Goal: Information Seeking & Learning: Check status

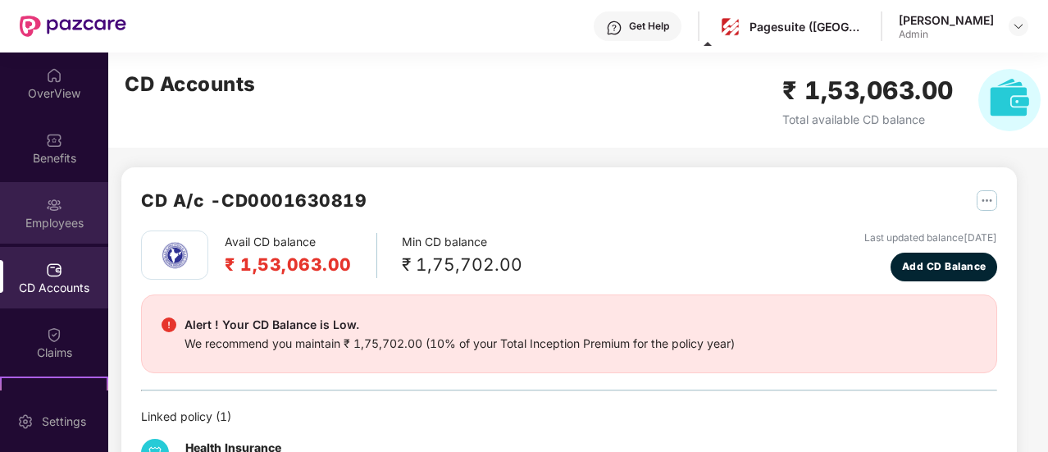
scroll to position [57, 0]
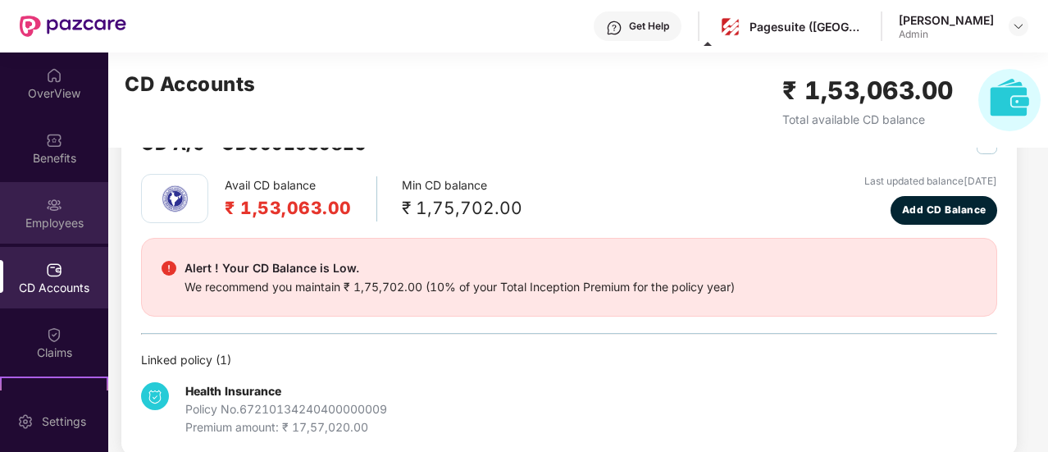
click at [74, 196] on div "Employees" at bounding box center [54, 213] width 108 height 62
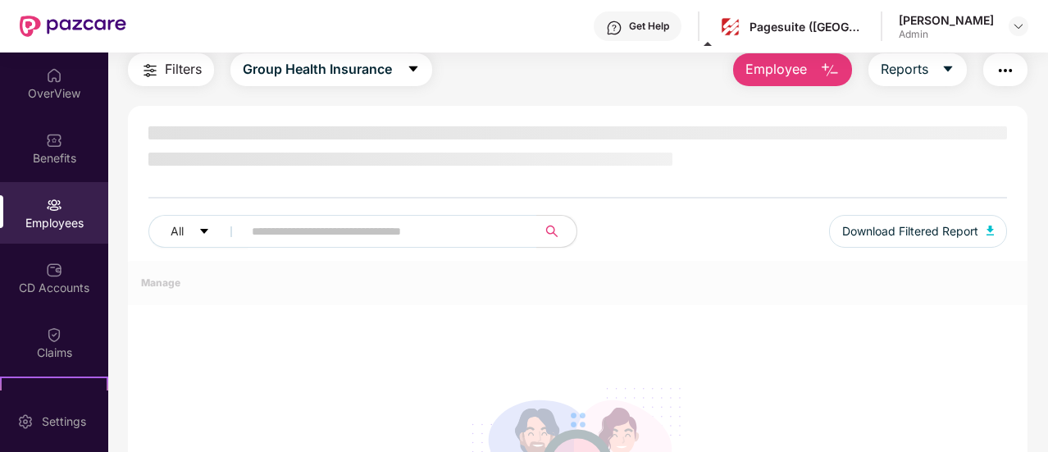
click at [62, 173] on div "Benefits" at bounding box center [54, 148] width 108 height 62
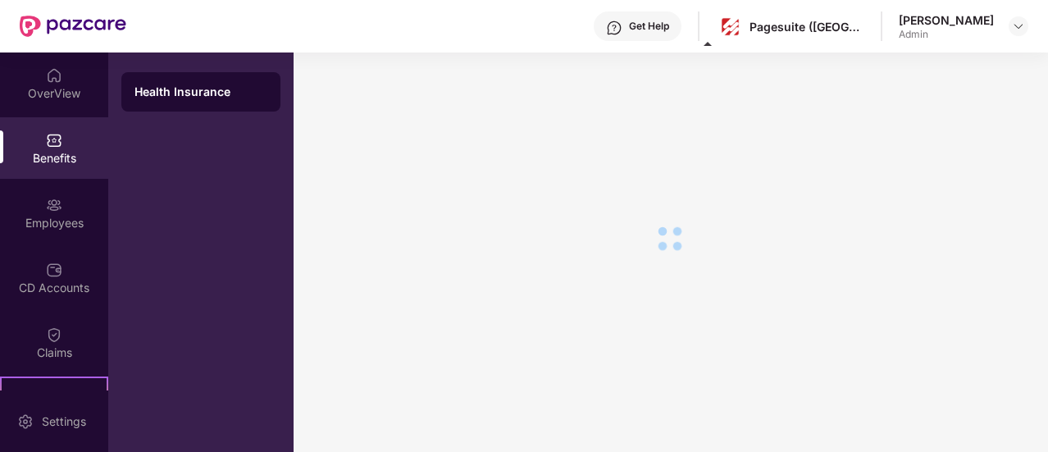
scroll to position [28, 0]
click at [52, 79] on img at bounding box center [54, 75] width 16 height 16
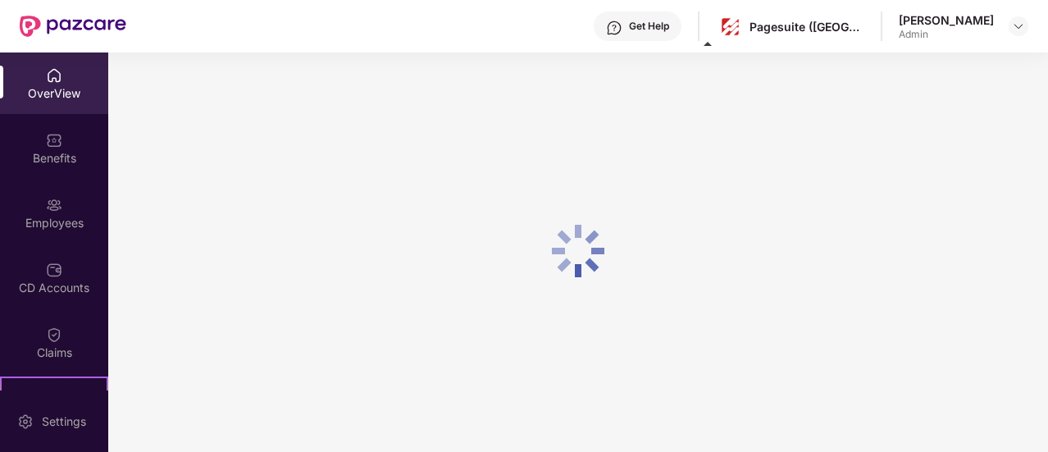
scroll to position [52, 0]
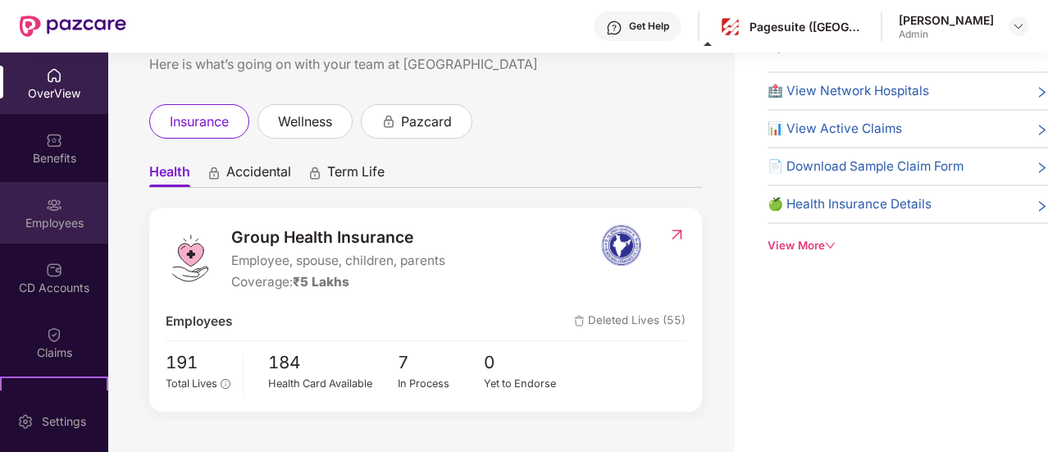
click at [65, 215] on div "Employees" at bounding box center [54, 223] width 108 height 16
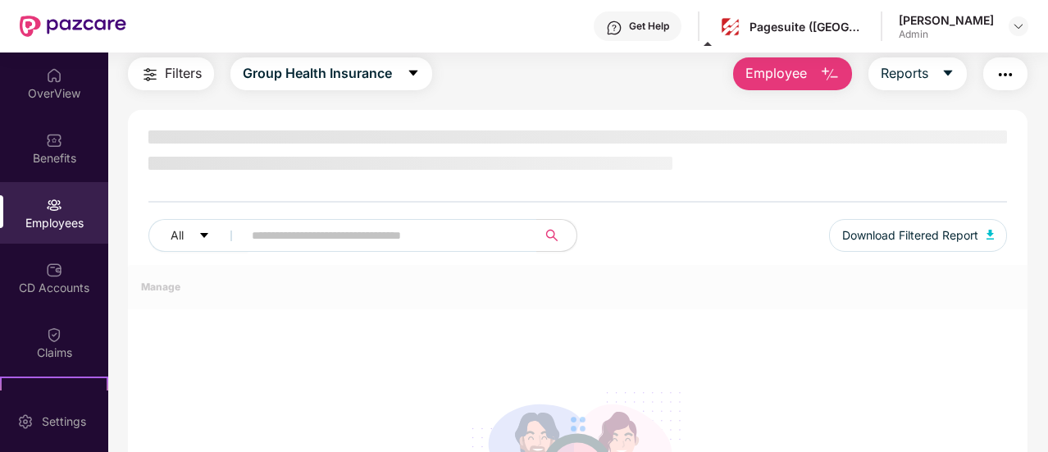
scroll to position [57, 0]
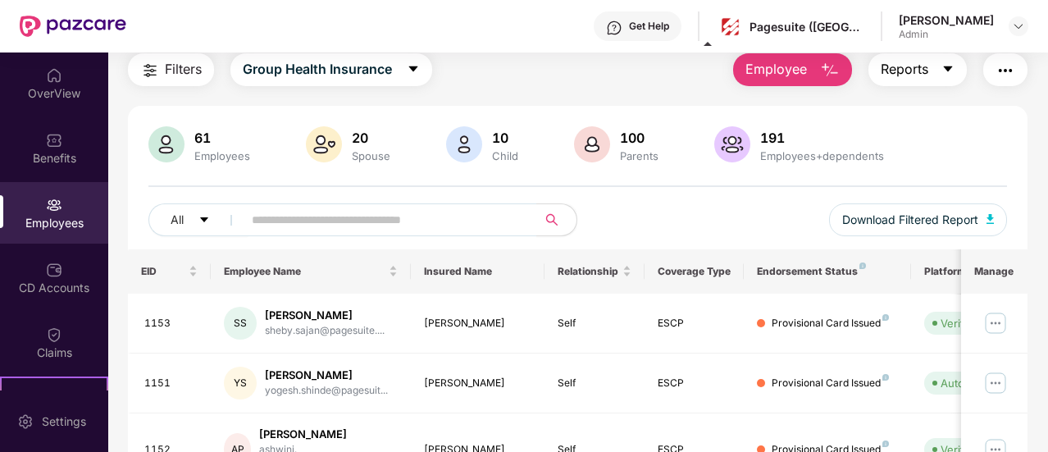
click at [896, 65] on span "Reports" at bounding box center [905, 69] width 48 height 21
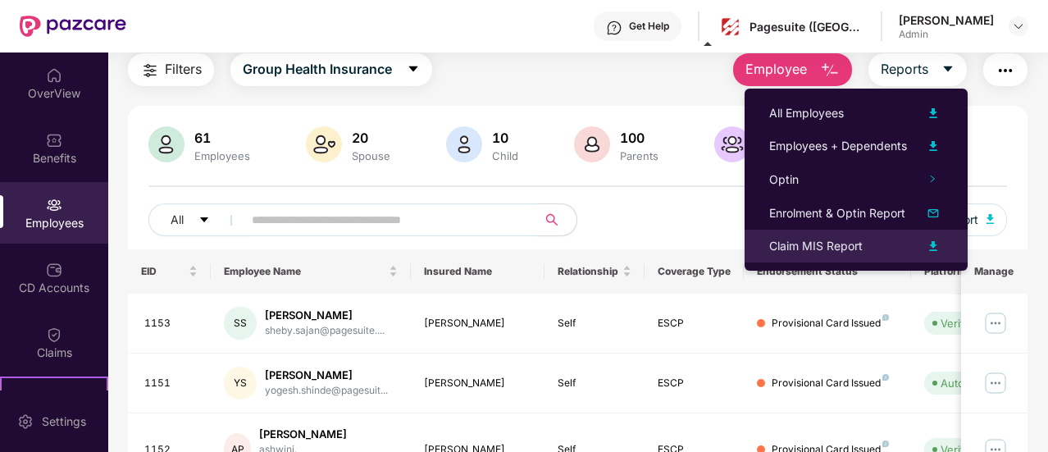
click at [821, 240] on div "Claim MIS Report" at bounding box center [816, 246] width 94 height 18
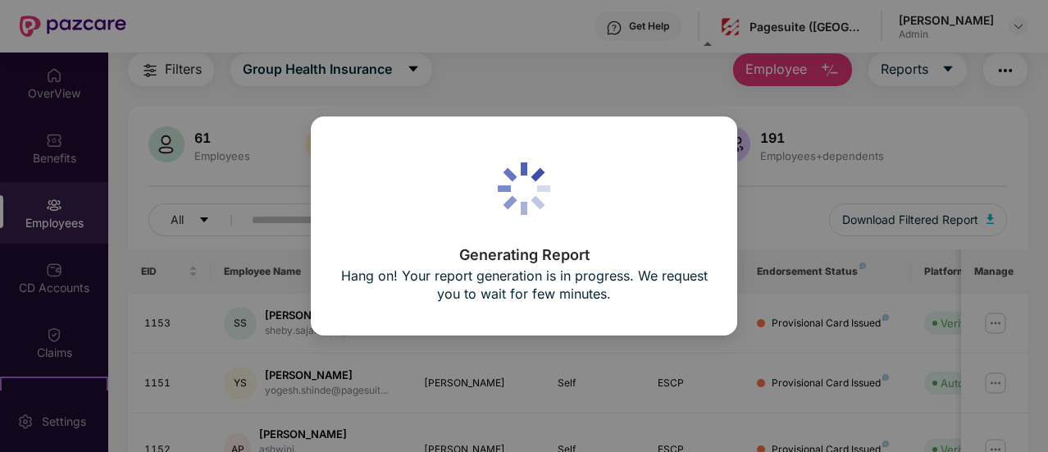
click at [554, 306] on div "Generating Report Hang on! Your report generation is in progress. We request yo…" at bounding box center [524, 225] width 426 height 218
click at [490, 303] on div "Generating Report Hang on! Your report generation is in progress. We request yo…" at bounding box center [524, 277] width 369 height 59
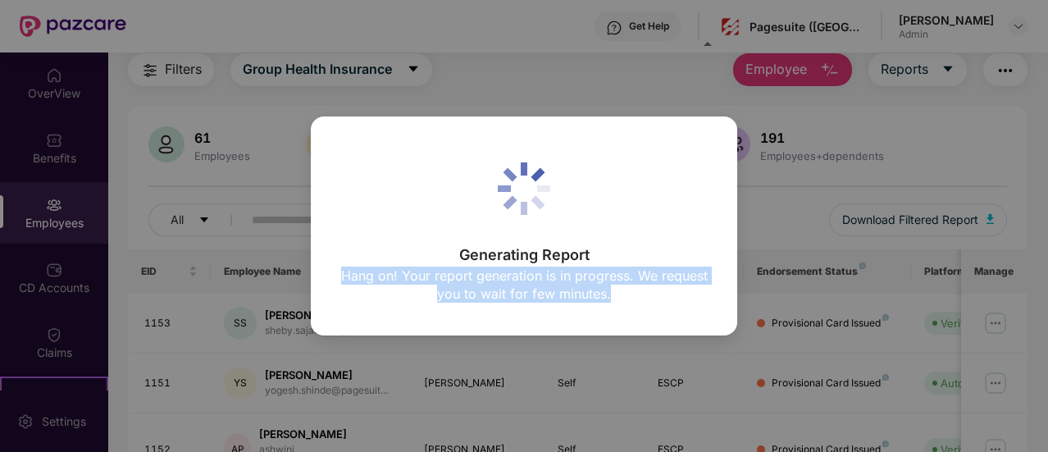
click at [490, 303] on div "Generating Report Hang on! Your report generation is in progress. We request yo…" at bounding box center [524, 277] width 369 height 59
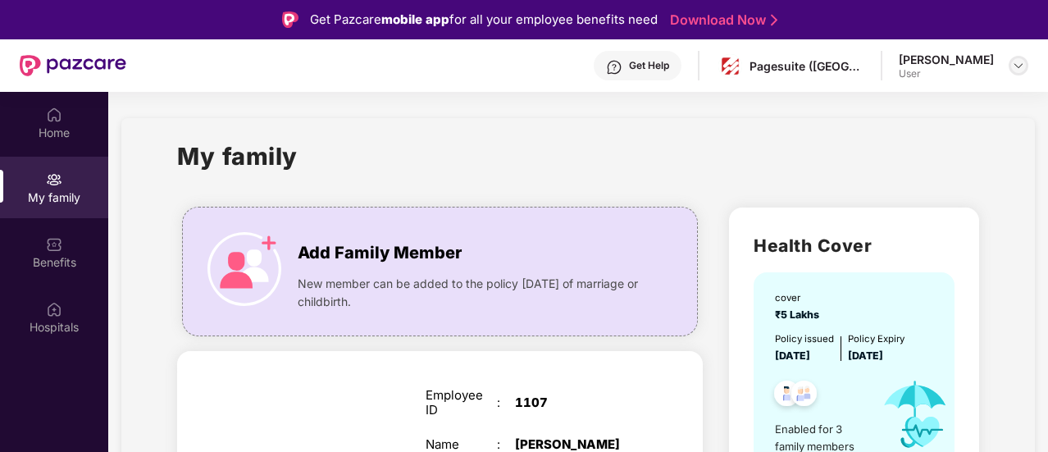
click at [1024, 59] on img at bounding box center [1018, 65] width 13 height 13
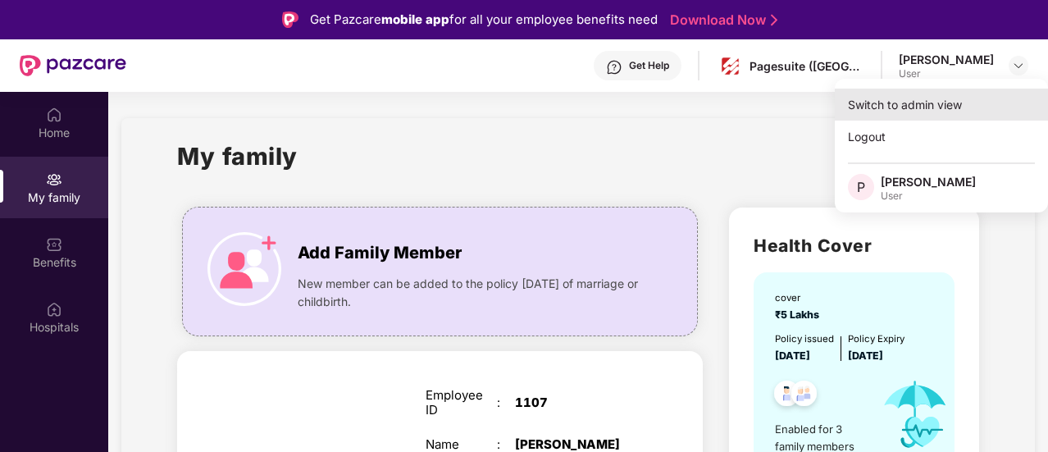
click at [904, 104] on div "Switch to admin view" at bounding box center [941, 105] width 213 height 32
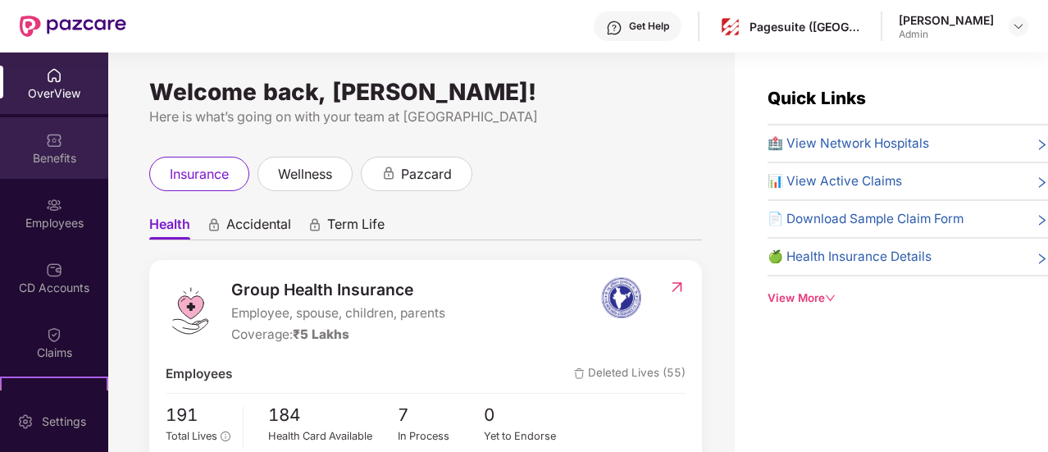
click at [75, 166] on div "Benefits" at bounding box center [54, 158] width 108 height 16
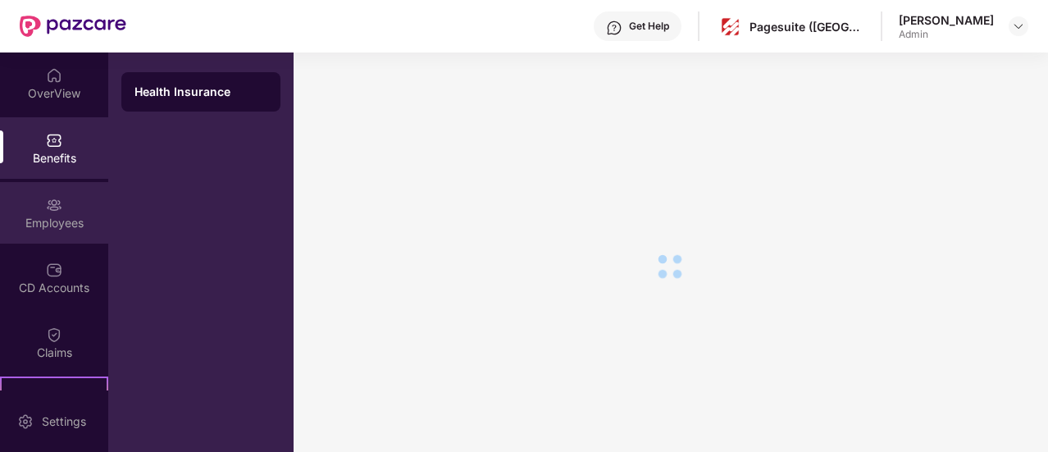
click at [61, 211] on div "Employees" at bounding box center [54, 213] width 108 height 62
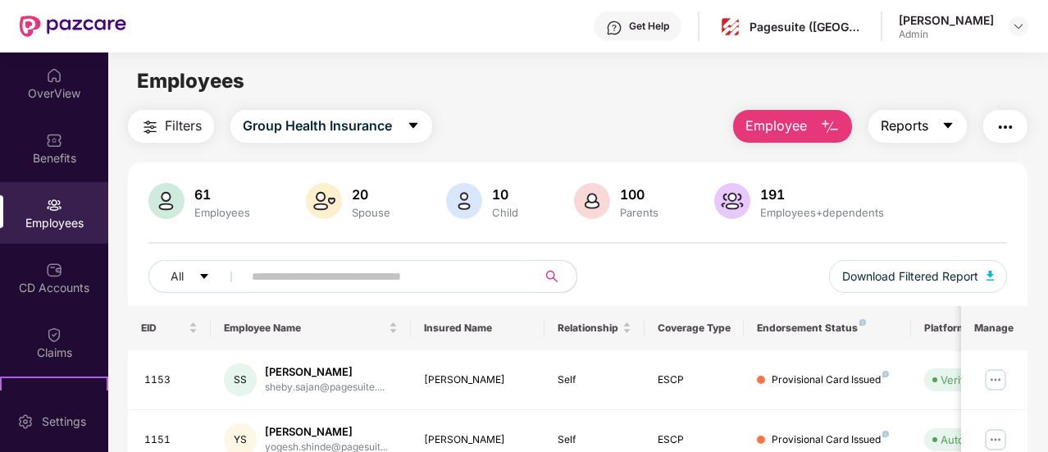
click at [919, 120] on span "Reports" at bounding box center [905, 126] width 48 height 21
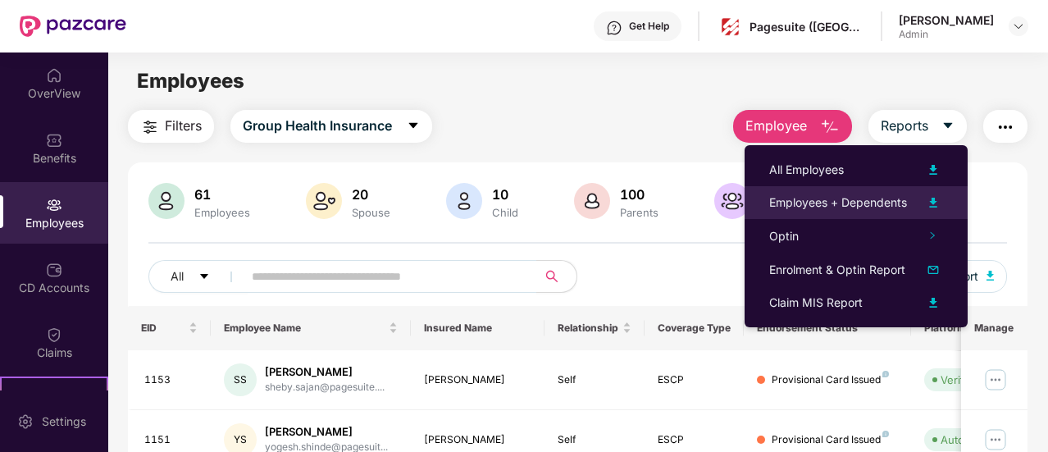
click at [930, 206] on img at bounding box center [934, 203] width 20 height 20
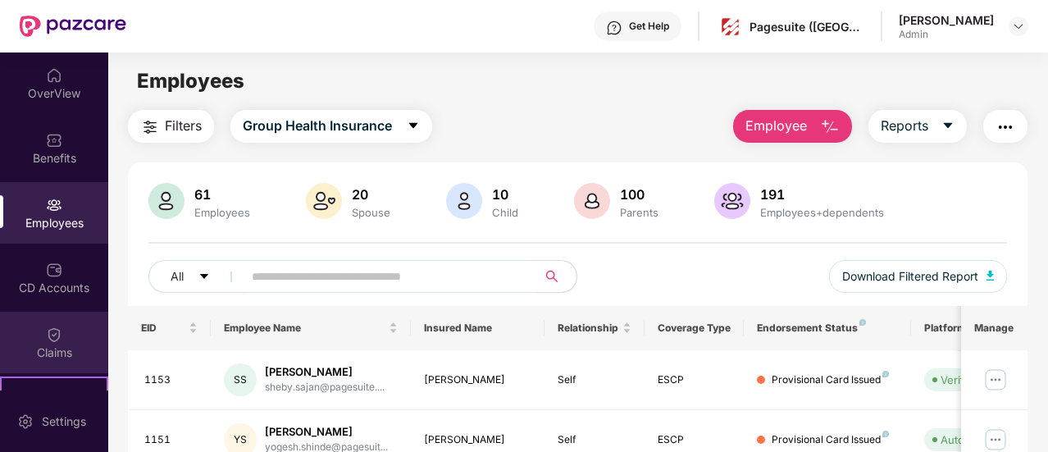
scroll to position [180, 0]
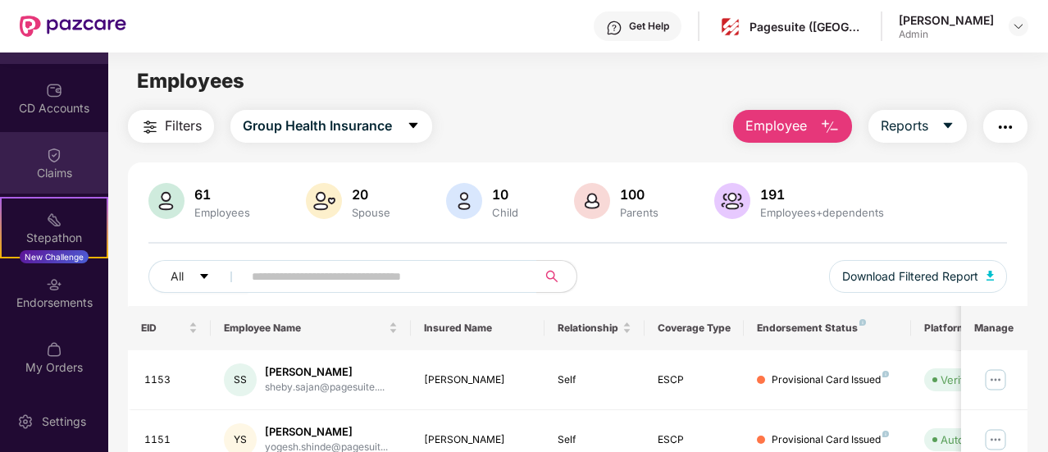
click at [62, 180] on div "Claims" at bounding box center [54, 173] width 108 height 16
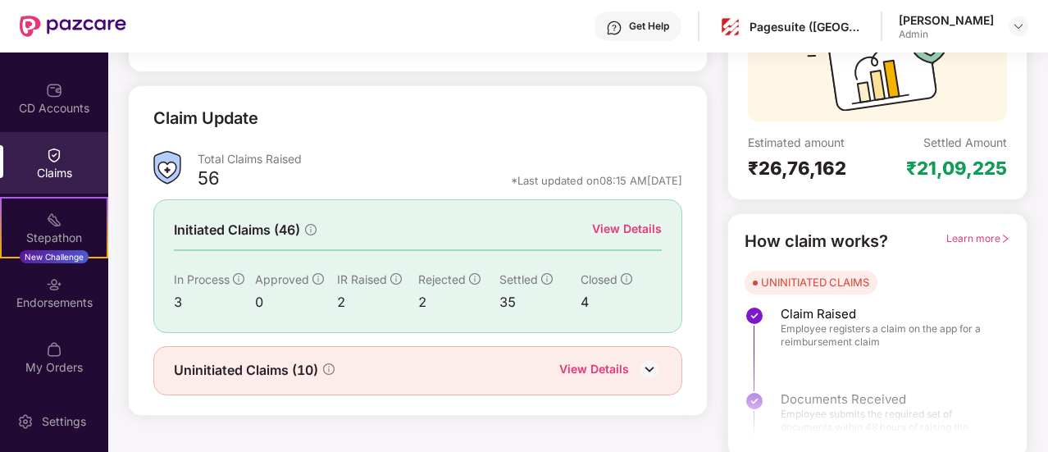
scroll to position [189, 0]
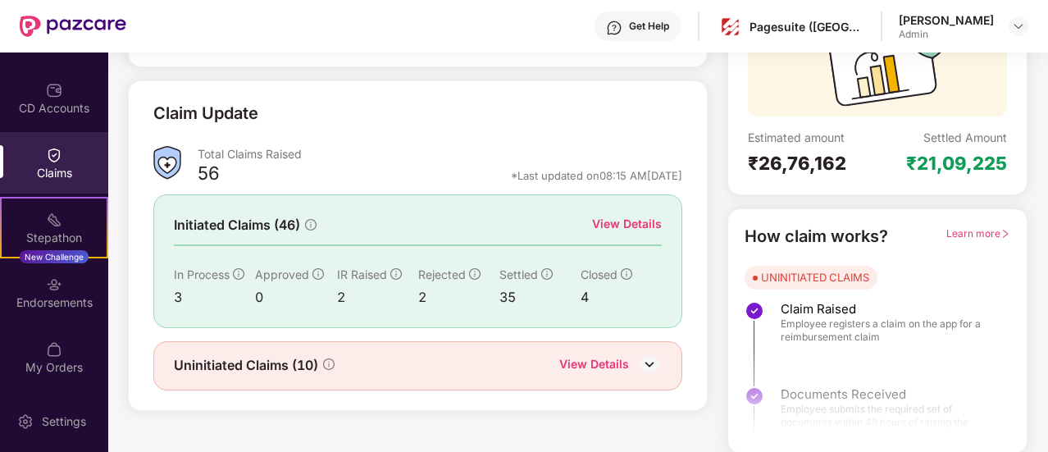
click at [639, 367] on img at bounding box center [649, 364] width 25 height 25
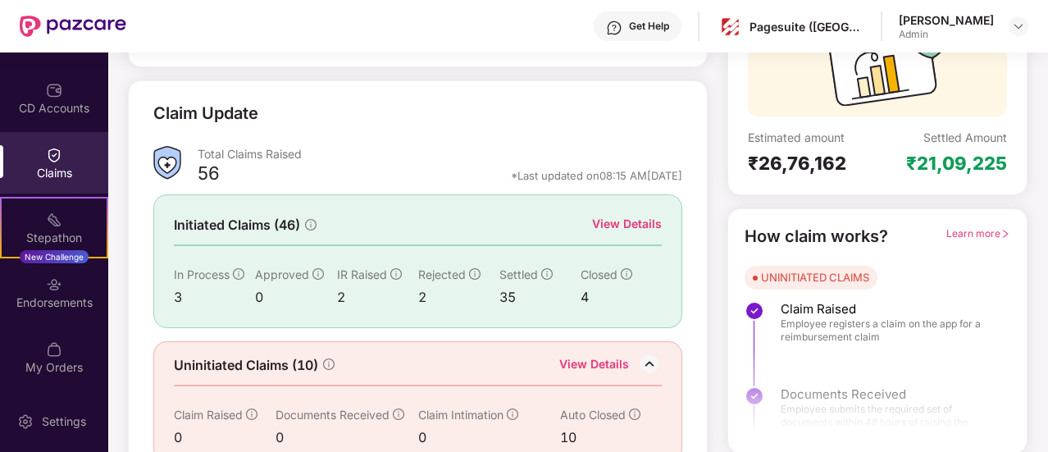
scroll to position [215, 0]
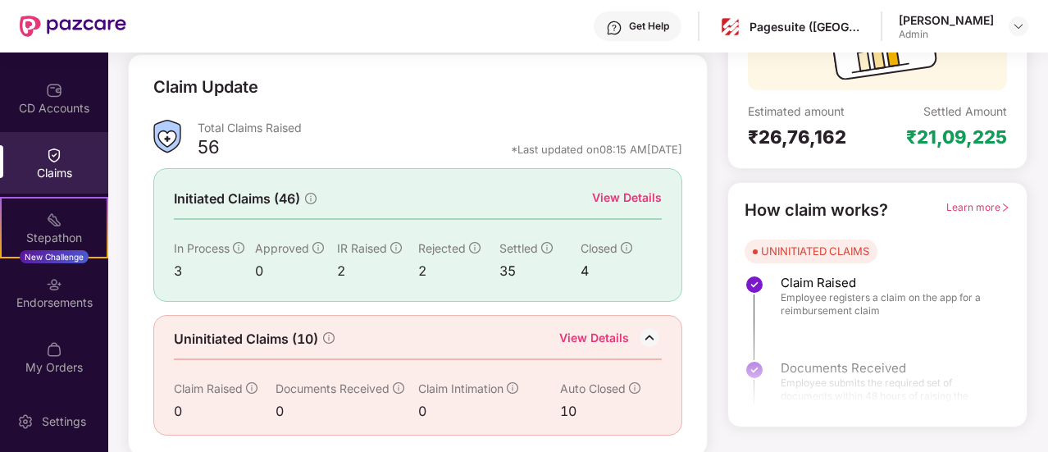
click at [604, 204] on div "View Details" at bounding box center [627, 198] width 70 height 18
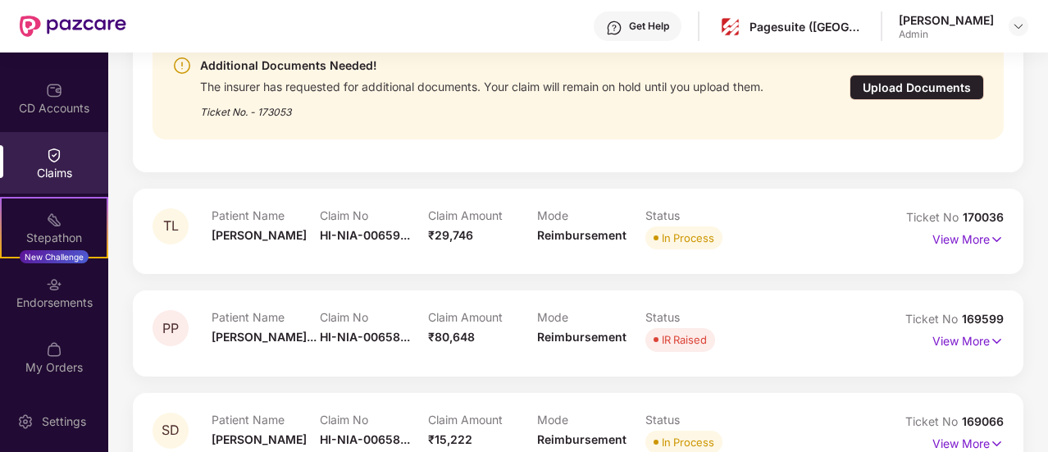
scroll to position [422, 0]
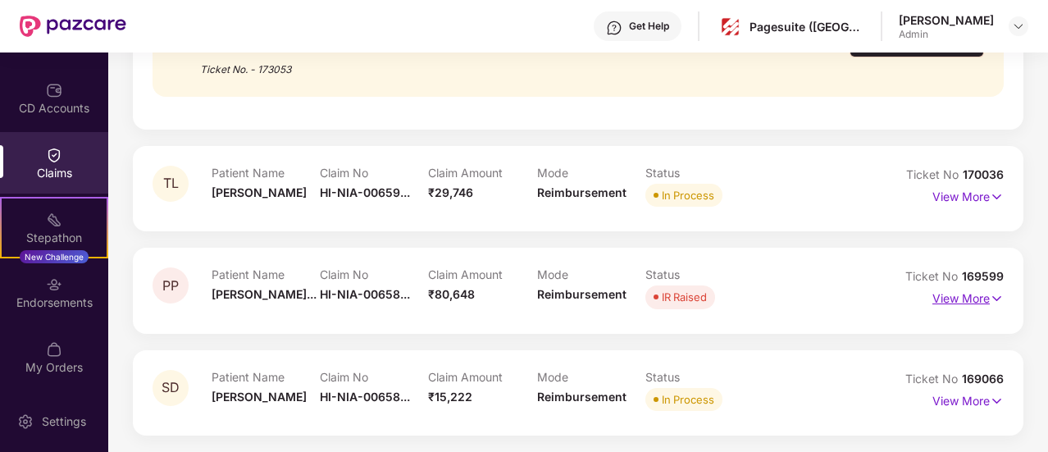
click at [988, 294] on p "View More" at bounding box center [968, 296] width 71 height 22
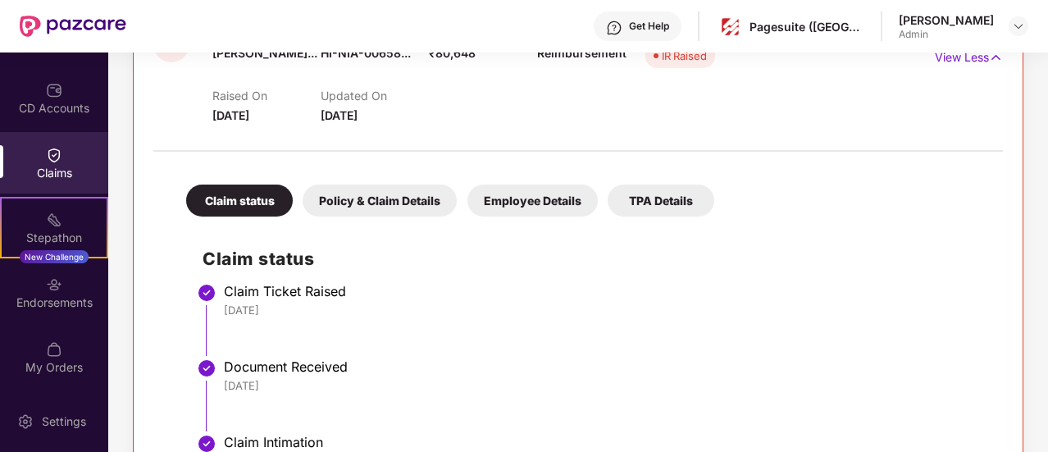
scroll to position [664, 0]
